Goal: Book appointment/travel/reservation

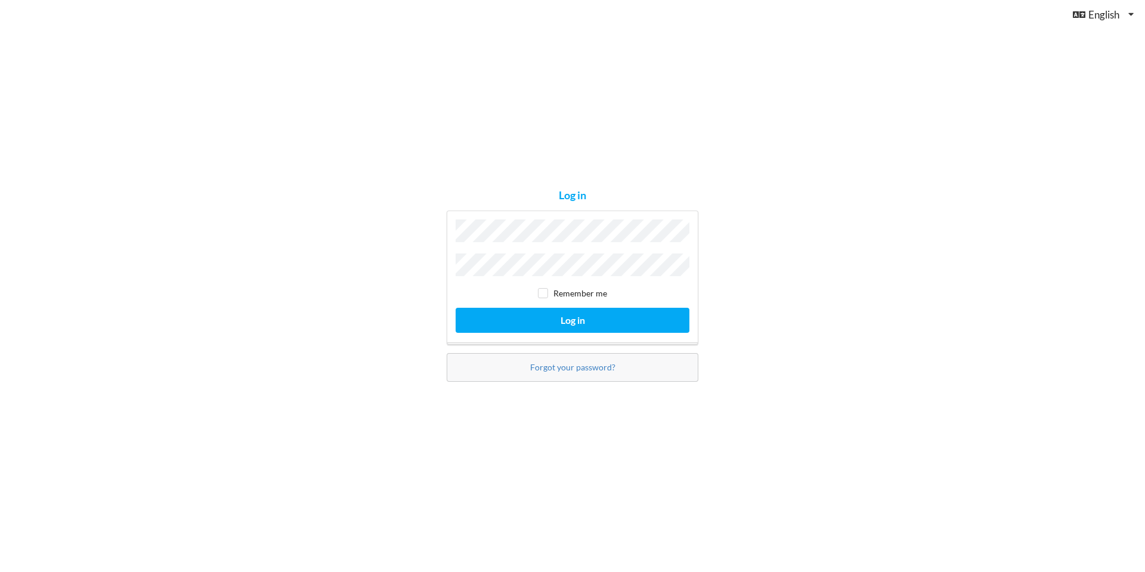
click at [455, 308] on button "Log in" at bounding box center [572, 320] width 234 height 24
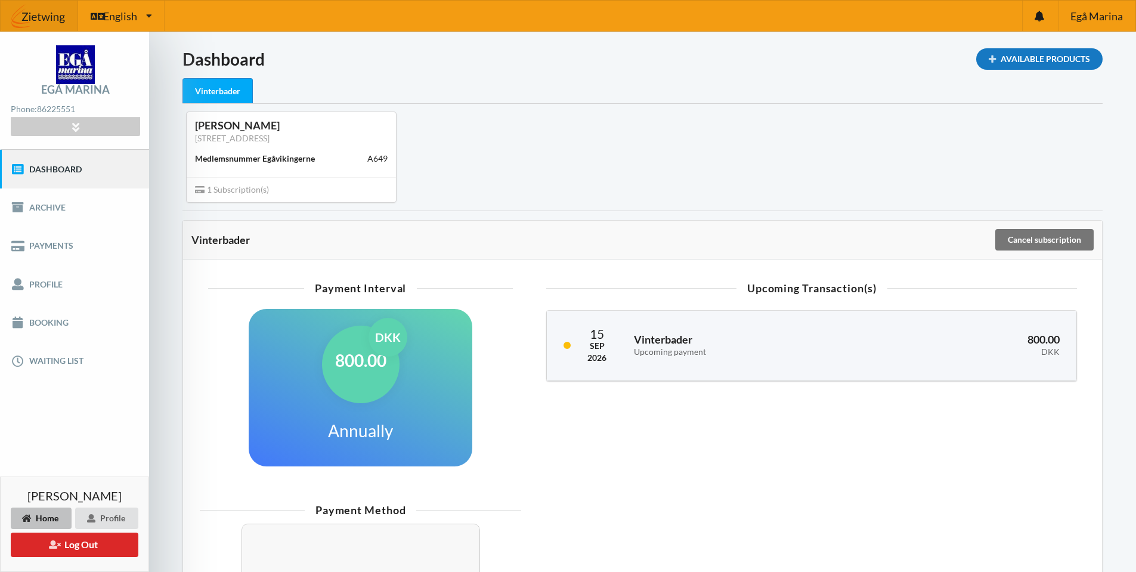
click at [1043, 61] on div "Available Products" at bounding box center [1039, 58] width 126 height 21
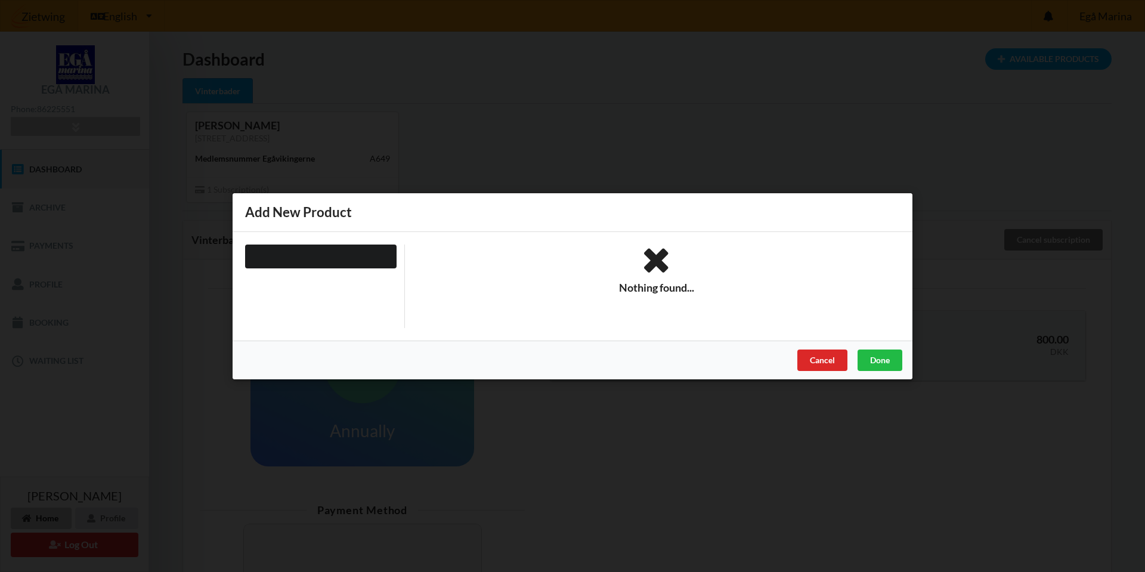
click at [770, 107] on div "Are you sure you want to log out? No Yes Terms And Conditions Brugerbetingelser…" at bounding box center [572, 286] width 1145 height 572
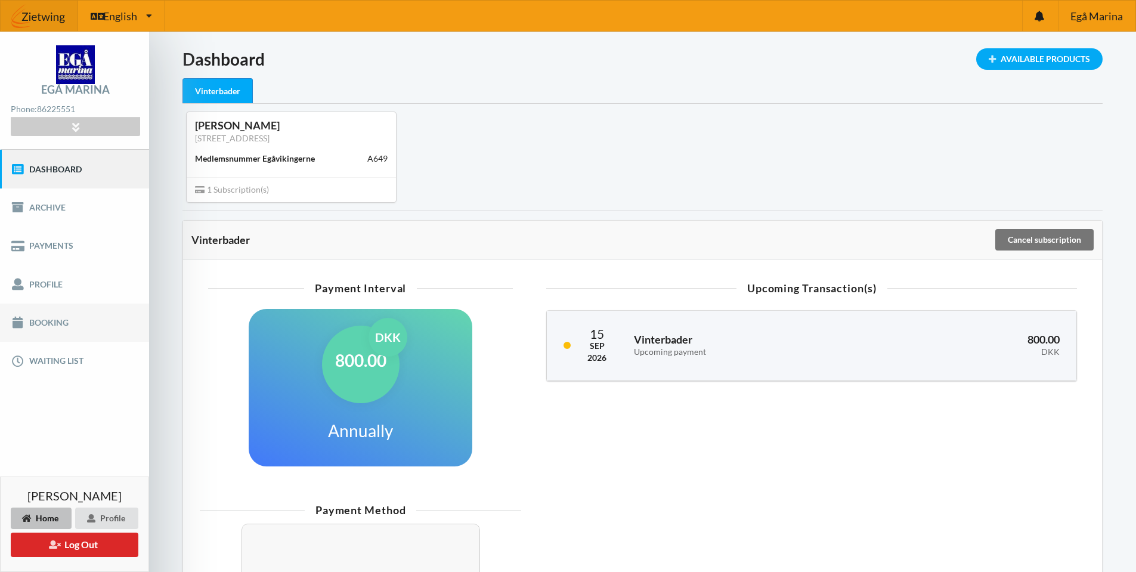
click at [60, 318] on link "Booking" at bounding box center [74, 322] width 149 height 38
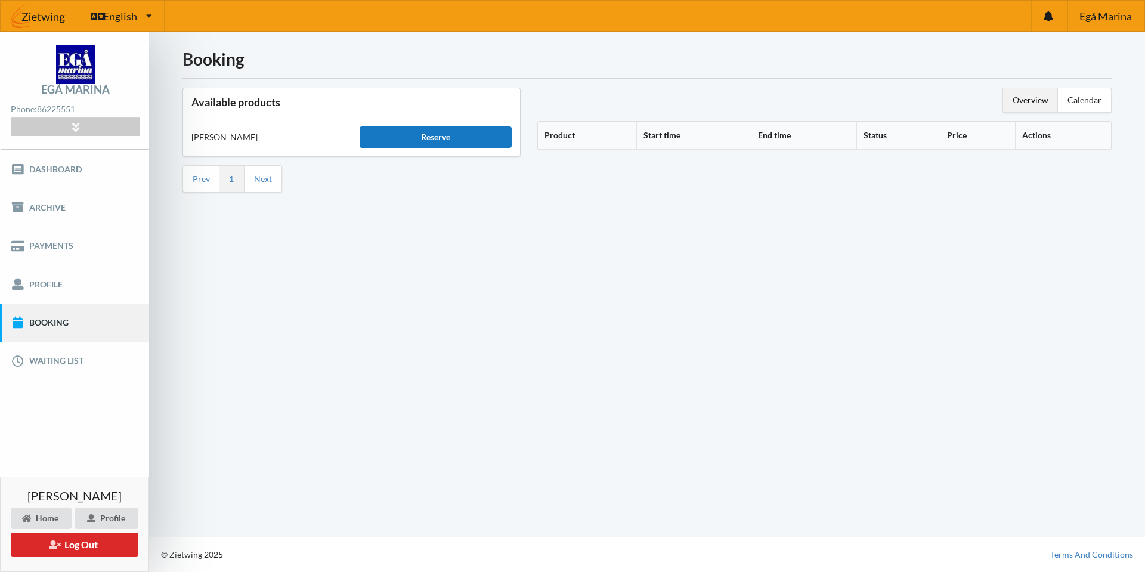
click at [424, 135] on div "Reserve" at bounding box center [434, 136] width 151 height 21
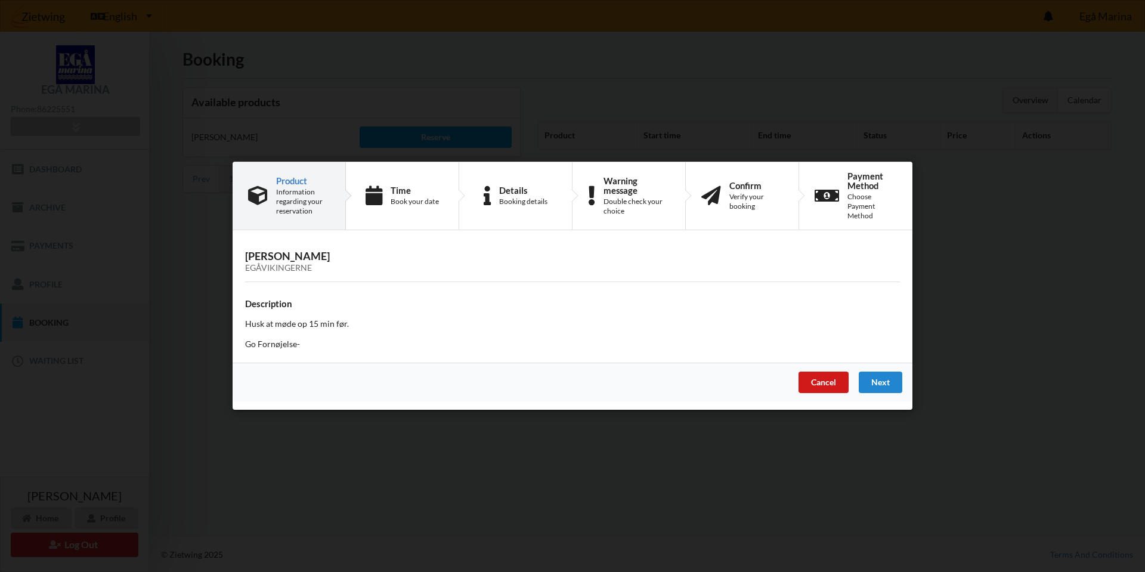
click at [818, 385] on div "Cancel" at bounding box center [823, 382] width 50 height 21
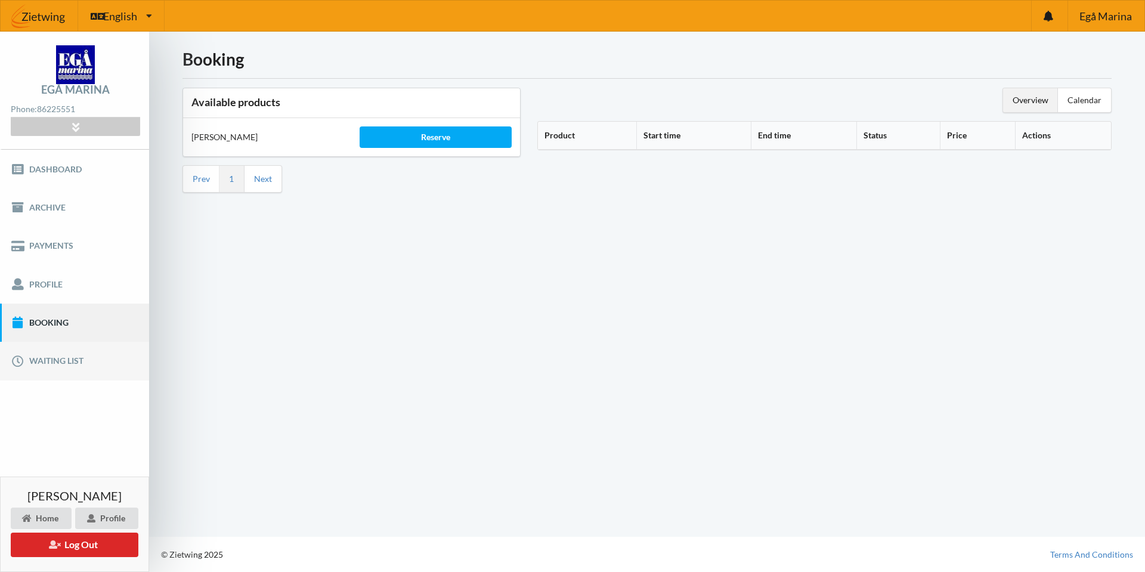
click at [63, 358] on link "Waiting list" at bounding box center [74, 361] width 149 height 38
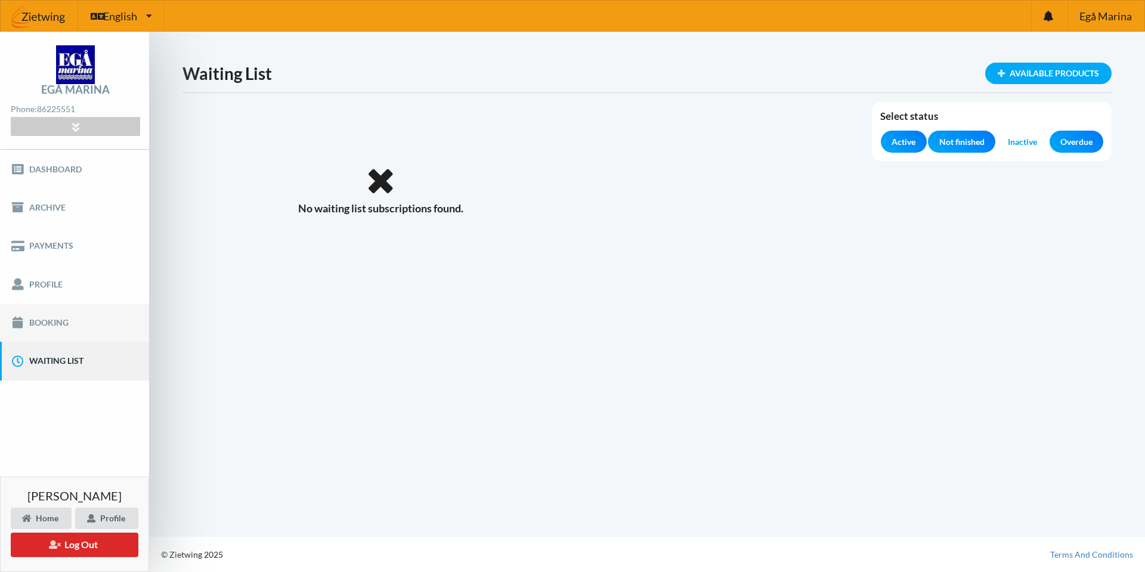
click at [61, 321] on link "Booking" at bounding box center [74, 322] width 149 height 38
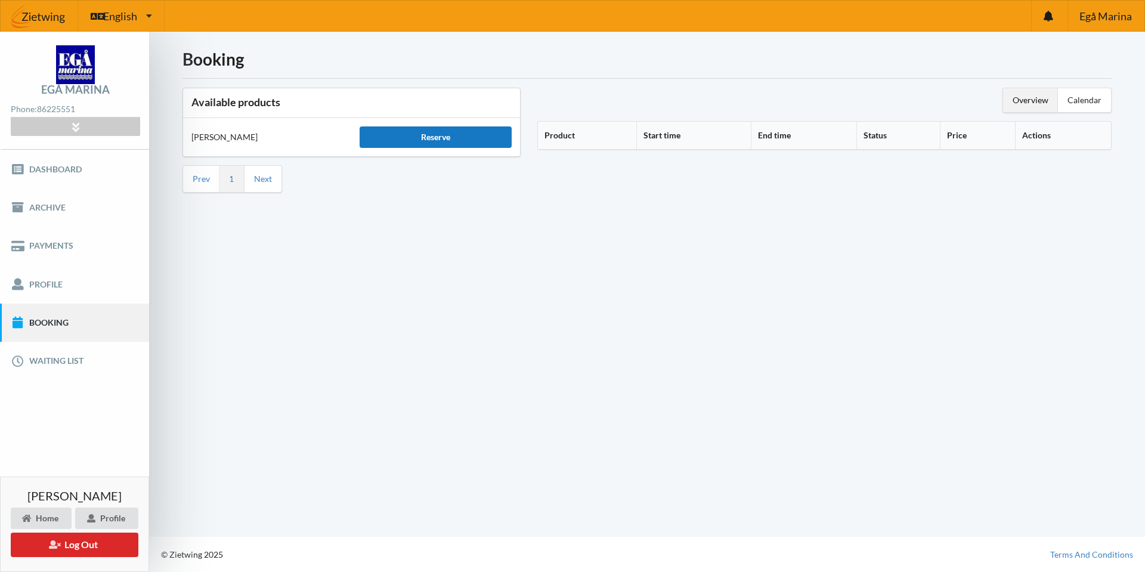
click at [429, 140] on div "Reserve" at bounding box center [434, 136] width 151 height 21
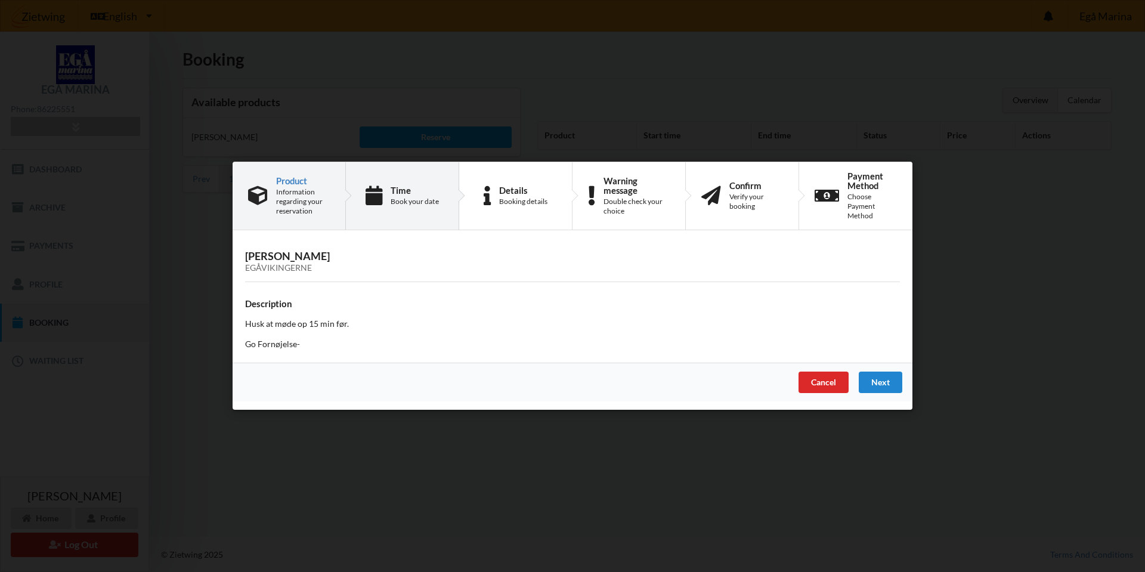
click at [411, 206] on div "Book your date" at bounding box center [414, 202] width 48 height 10
